Goal: Task Accomplishment & Management: Use online tool/utility

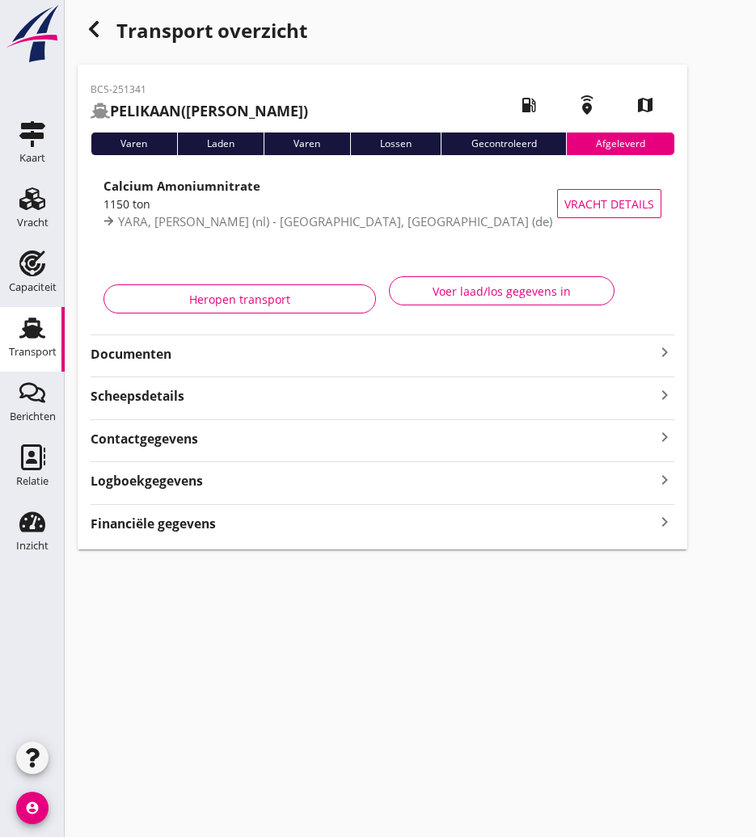
click at [86, 22] on icon "button" at bounding box center [93, 28] width 19 height 19
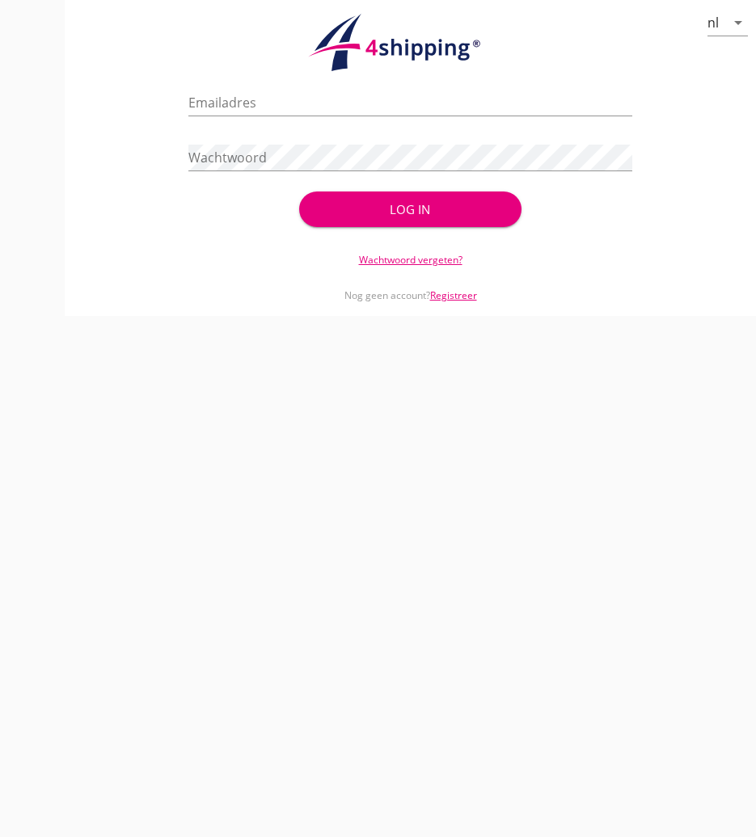
type input "[PERSON_NAME][EMAIL_ADDRESS][DOMAIN_NAME]"
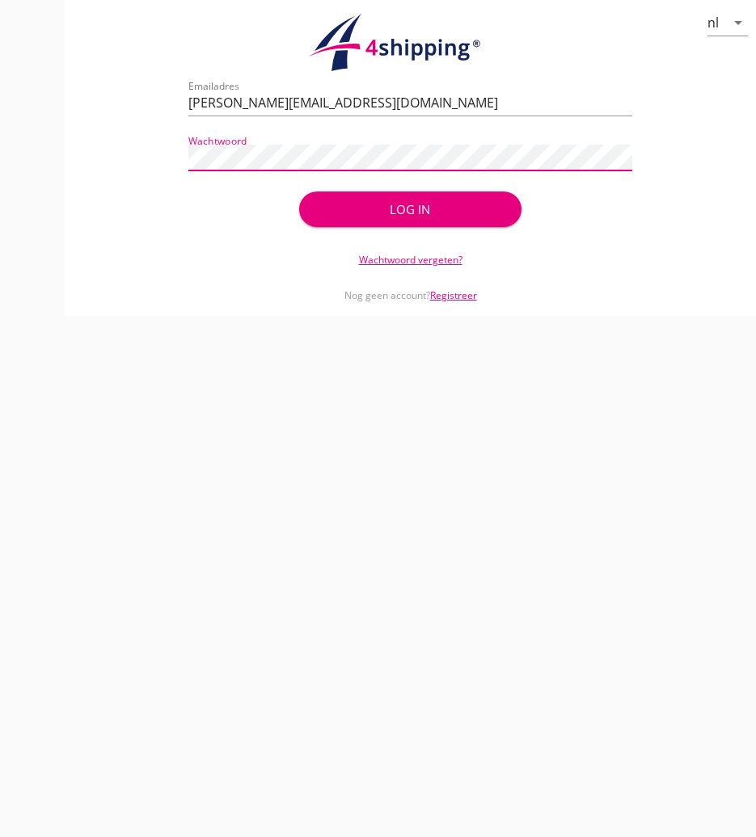
click at [418, 220] on button "Log in" at bounding box center [409, 210] width 221 height 36
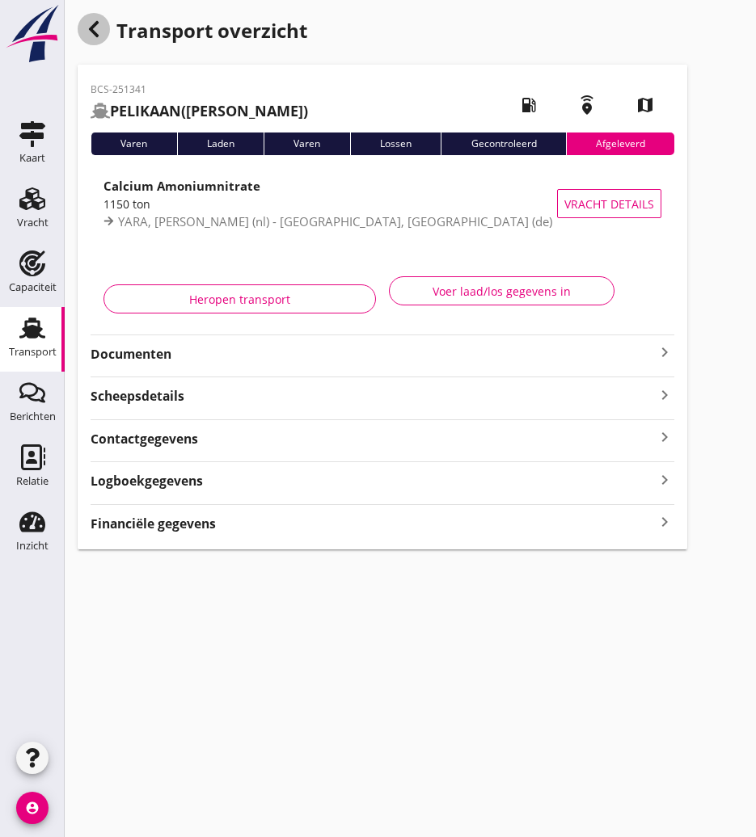
click at [103, 17] on div "button" at bounding box center [94, 29] width 32 height 32
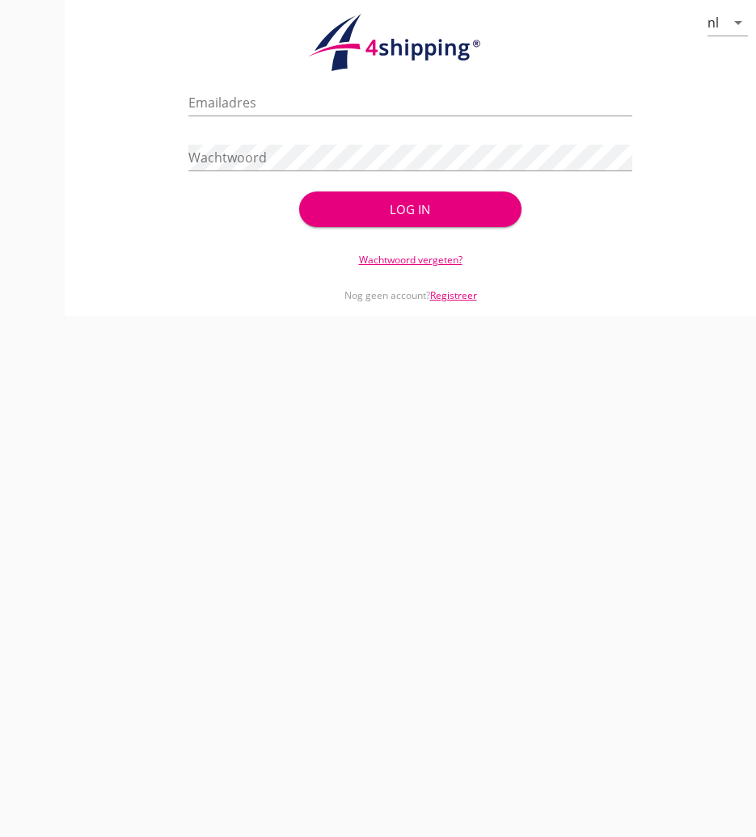
type input "[PERSON_NAME][EMAIL_ADDRESS][DOMAIN_NAME]"
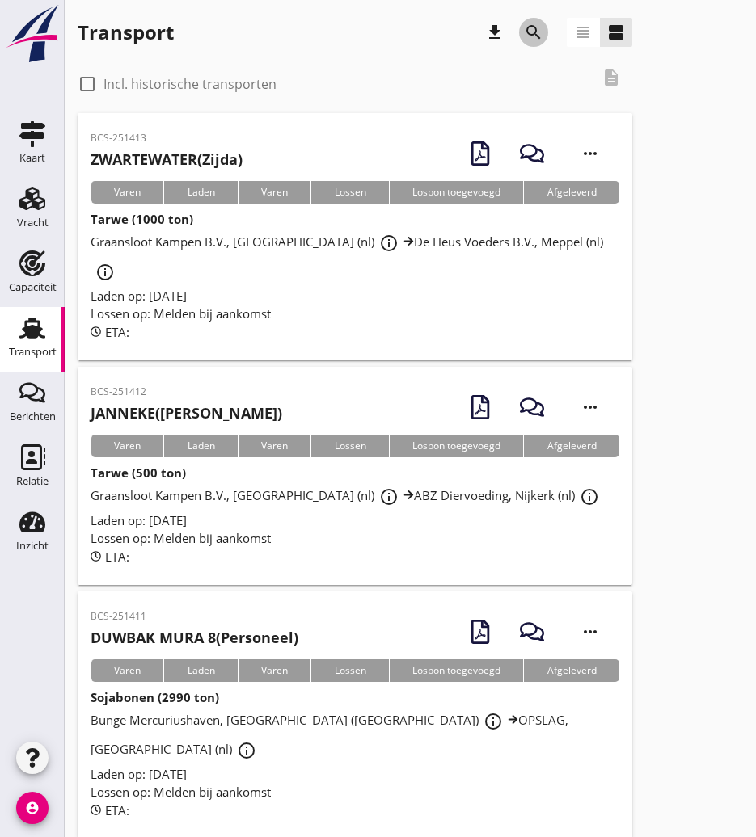
click at [529, 42] on button "search" at bounding box center [533, 32] width 29 height 29
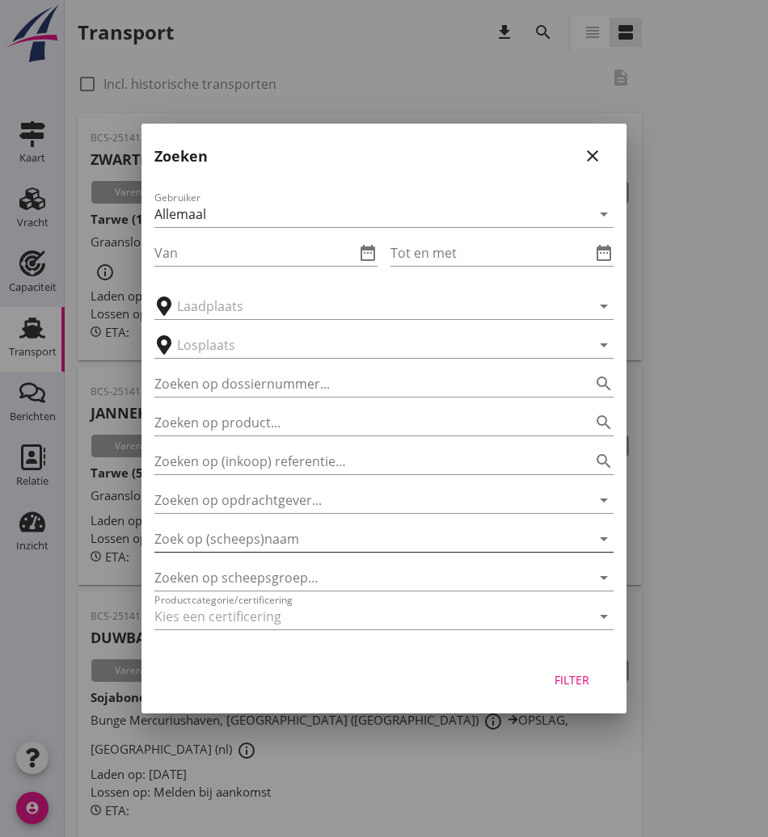
click at [248, 548] on input "Zoek op (scheeps)naam" at bounding box center [361, 539] width 414 height 26
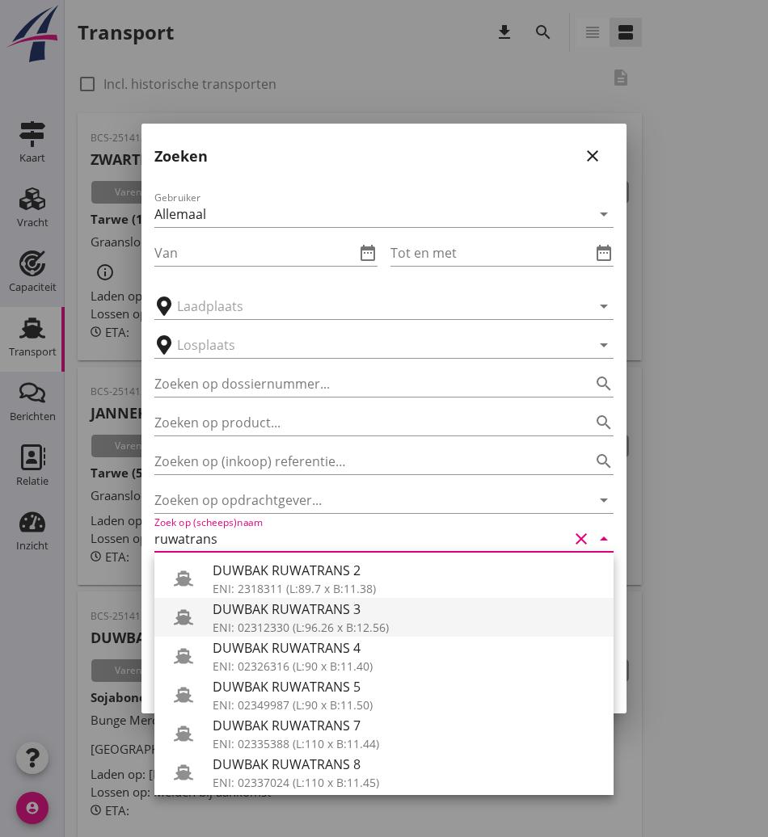
click at [263, 604] on div "DUWBAK RUWATRANS 3" at bounding box center [407, 609] width 388 height 19
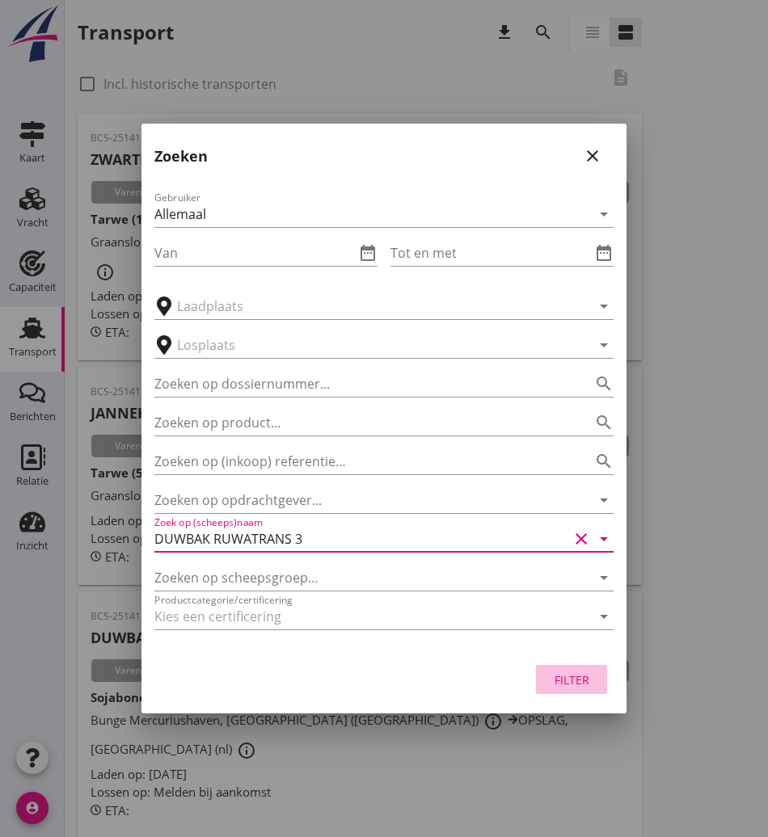
click at [569, 676] on div "Filter" at bounding box center [571, 680] width 45 height 17
type input "DUWBAK RUWATRANS 3"
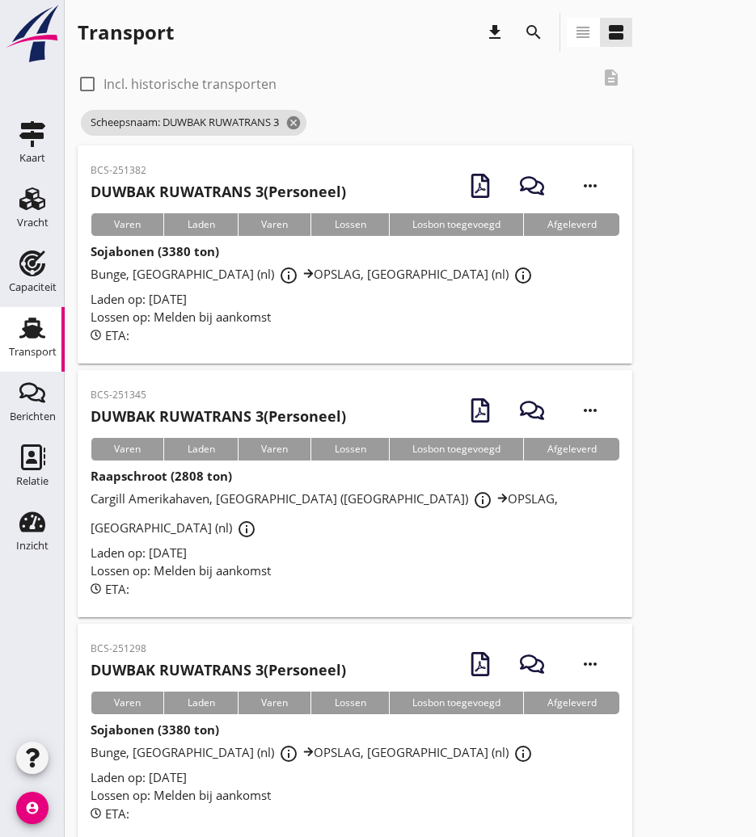
click at [276, 416] on h2 "DUWBAK RUWATRANS 3 (Personeel)" at bounding box center [218, 417] width 255 height 22
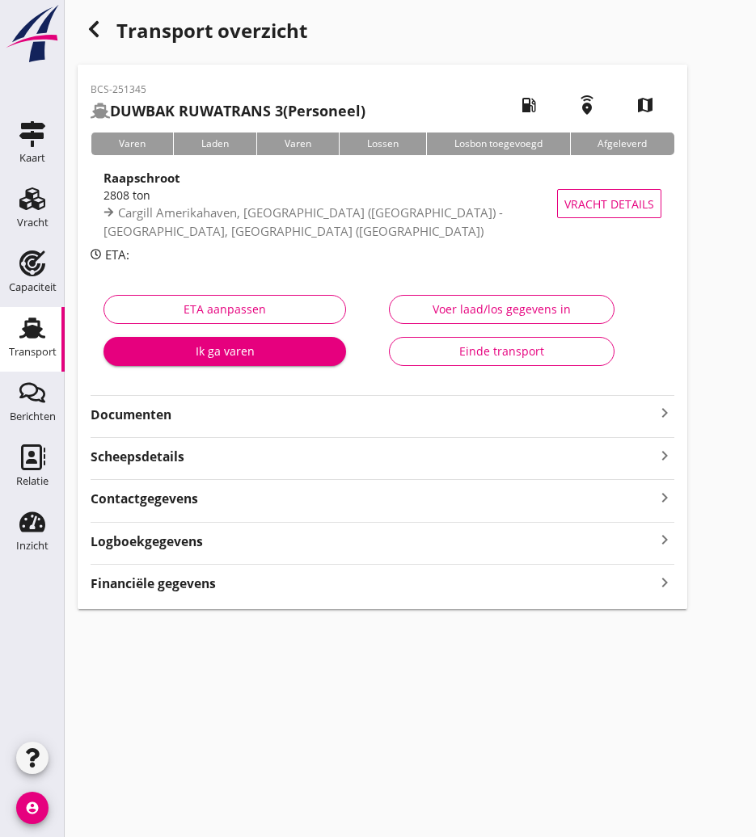
click at [88, 22] on icon "button" at bounding box center [93, 28] width 19 height 19
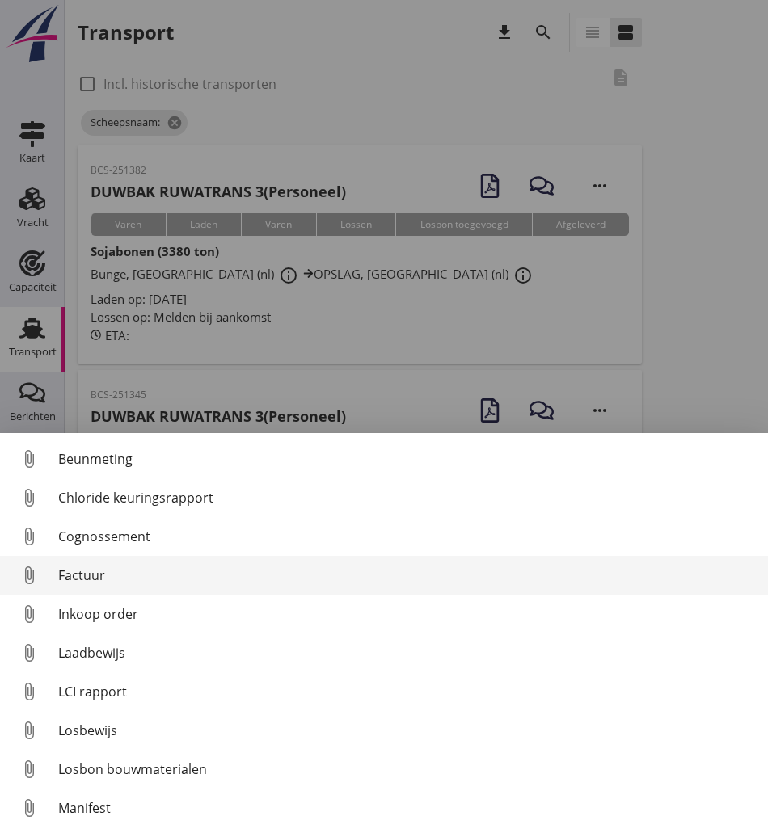
click at [134, 579] on div "Factuur" at bounding box center [406, 575] width 697 height 19
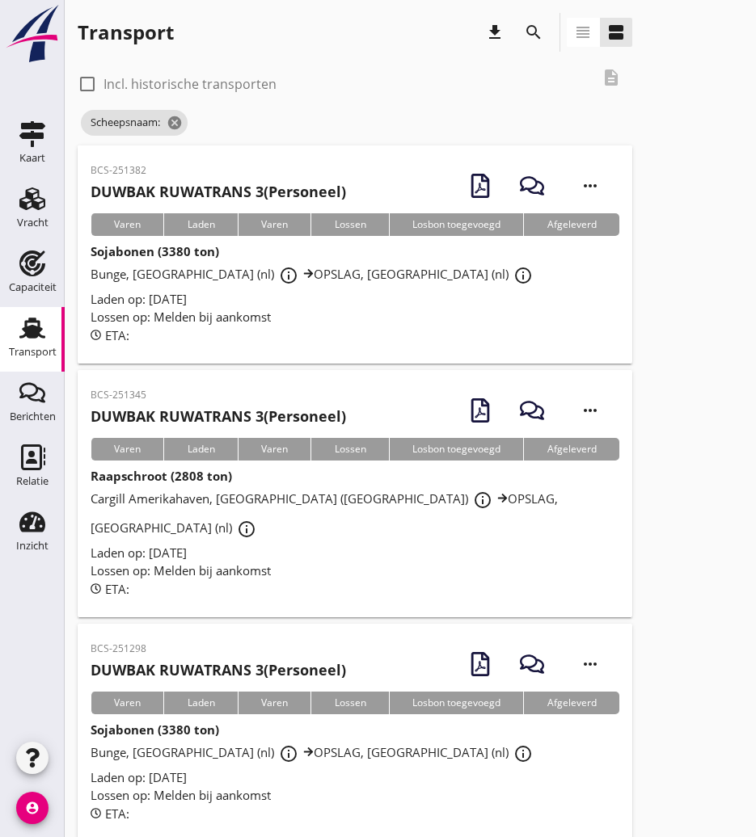
click at [335, 390] on p "BCS-251345" at bounding box center [218, 395] width 255 height 15
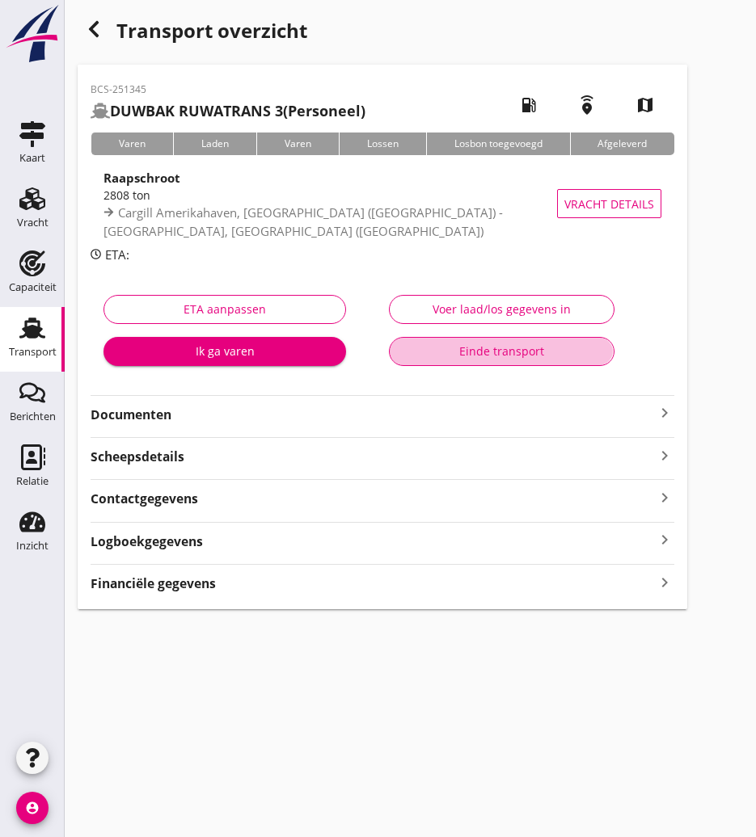
click at [491, 355] on div "Einde transport" at bounding box center [500, 351] width 197 height 17
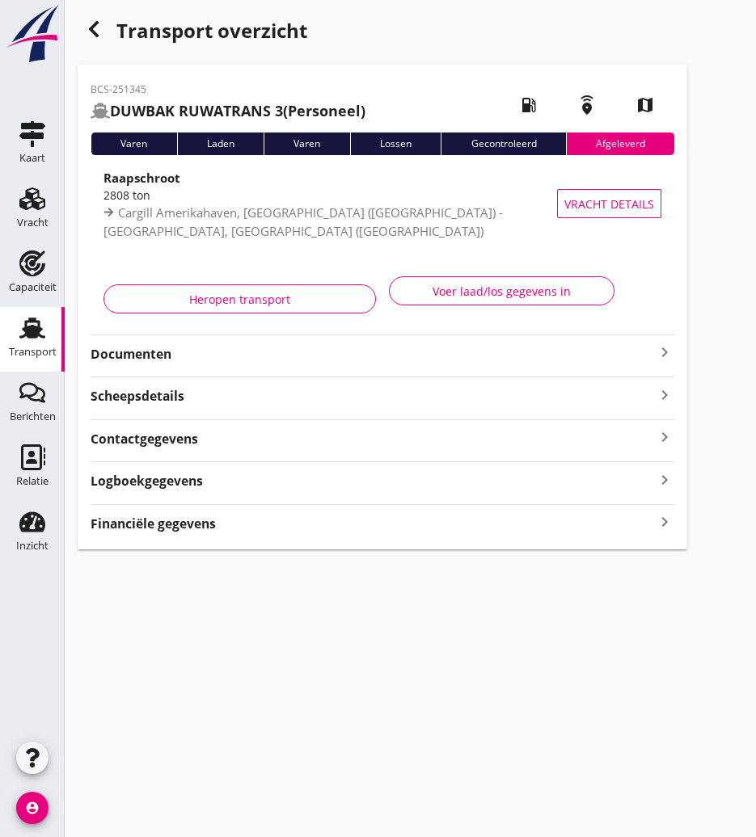
click at [100, 29] on icon "button" at bounding box center [93, 28] width 19 height 19
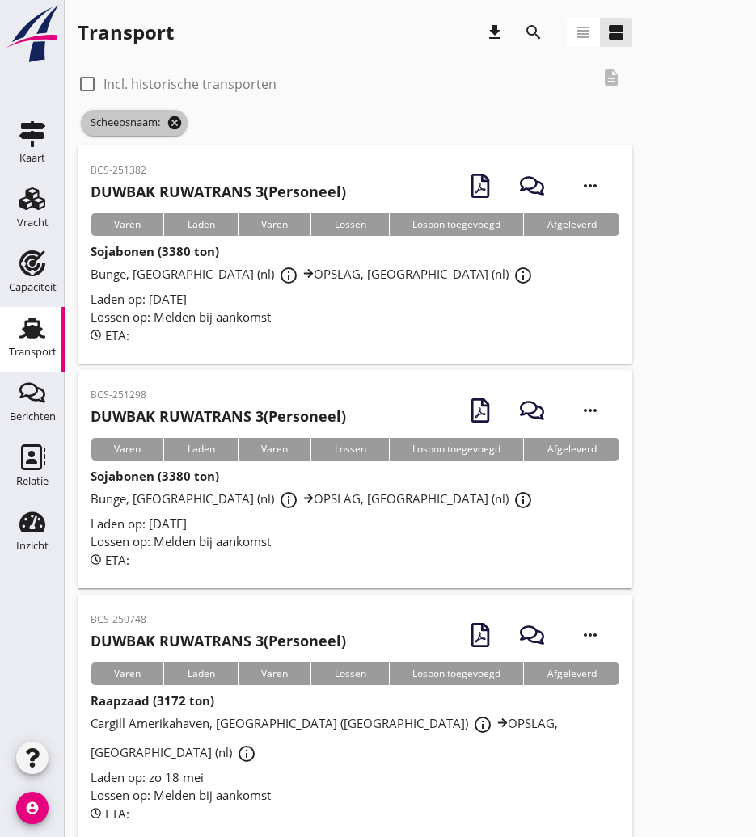
click at [179, 120] on icon "cancel" at bounding box center [174, 123] width 16 height 16
